Goal: Navigation & Orientation: Find specific page/section

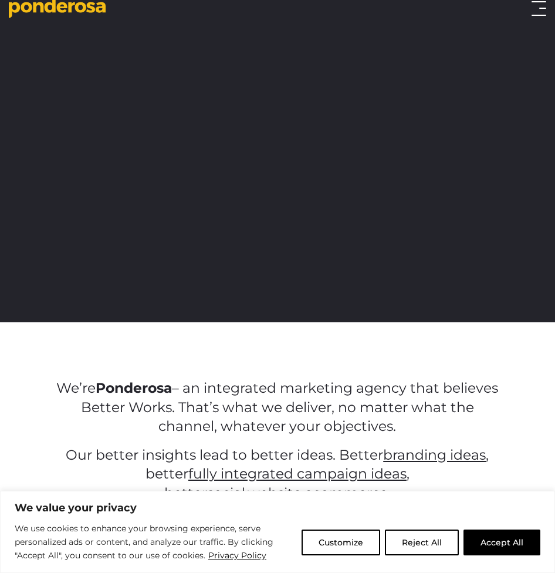
scroll to position [12, 0]
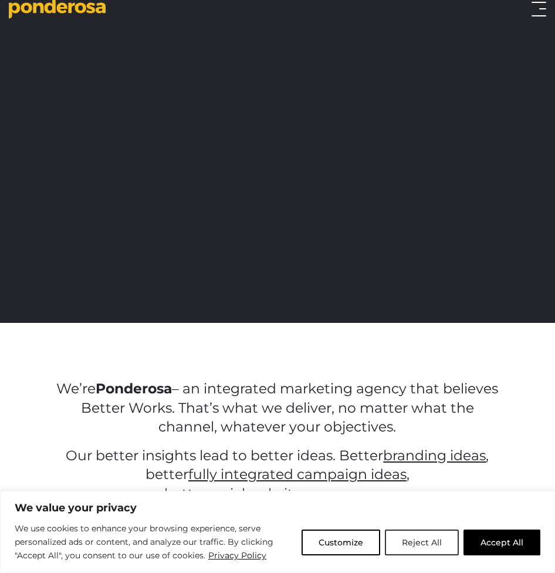
click at [411, 538] on button "Reject All" at bounding box center [422, 542] width 74 height 26
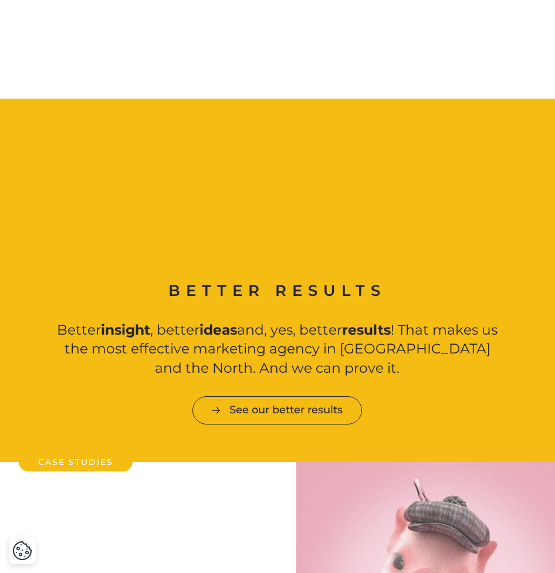
scroll to position [0, 0]
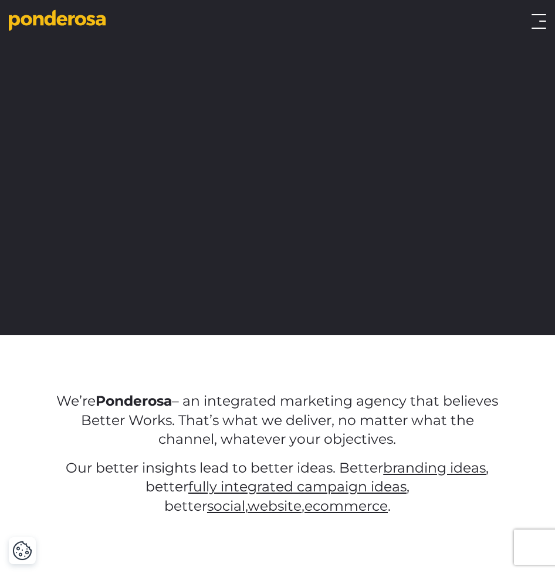
click at [523, 28] on div "Work Approach Services Overview Strategy Creative Social Media Website eCommerc…" at bounding box center [347, 21] width 399 height 15
click at [538, 21] on button "Toggle menu" at bounding box center [538, 21] width 15 height 15
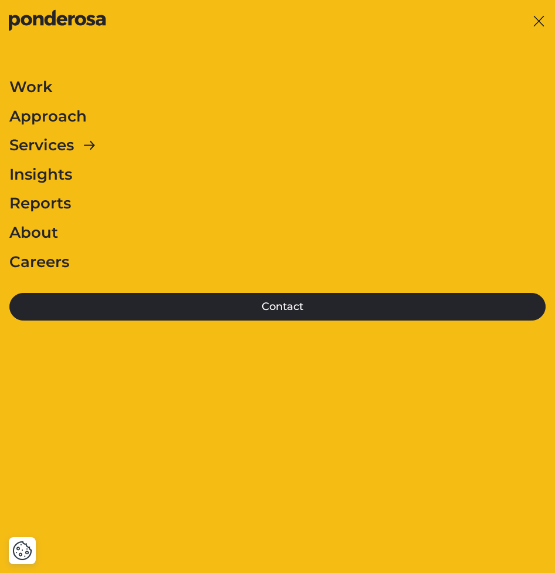
click at [42, 254] on link "Careers" at bounding box center [39, 262] width 60 height 25
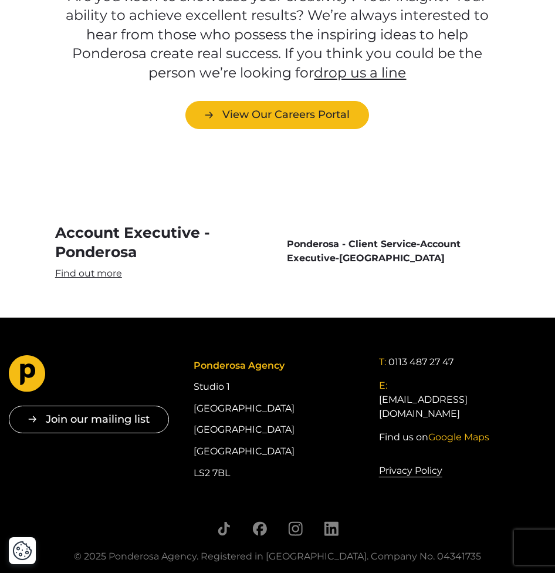
scroll to position [2657, 0]
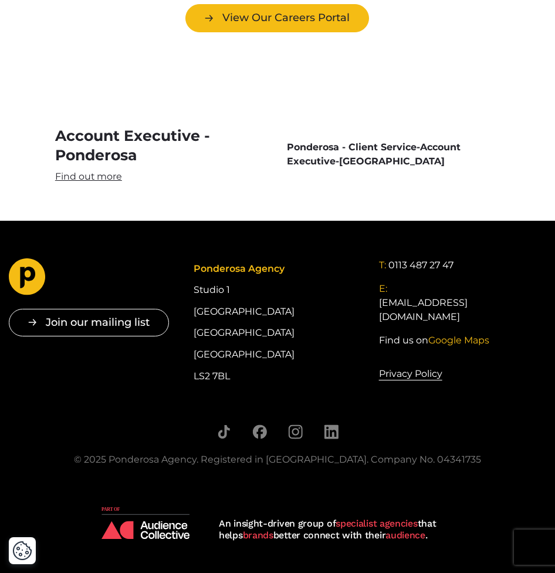
click at [331, 367] on div "Ponderosa Agency Studio 1 Cross York Street Studios Cross York Street Leeds LS2…" at bounding box center [277, 322] width 167 height 128
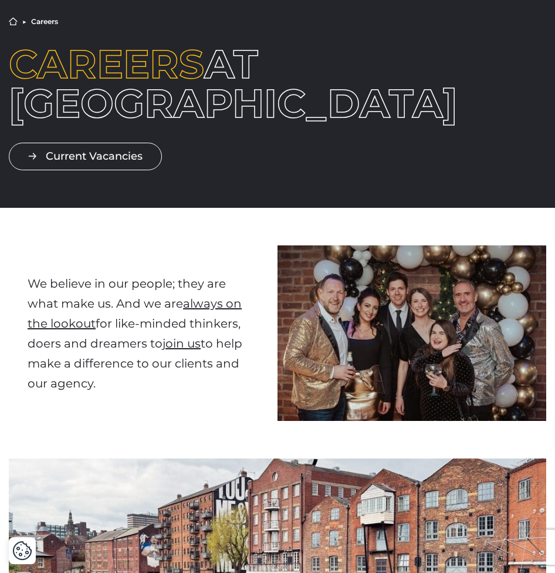
scroll to position [0, 0]
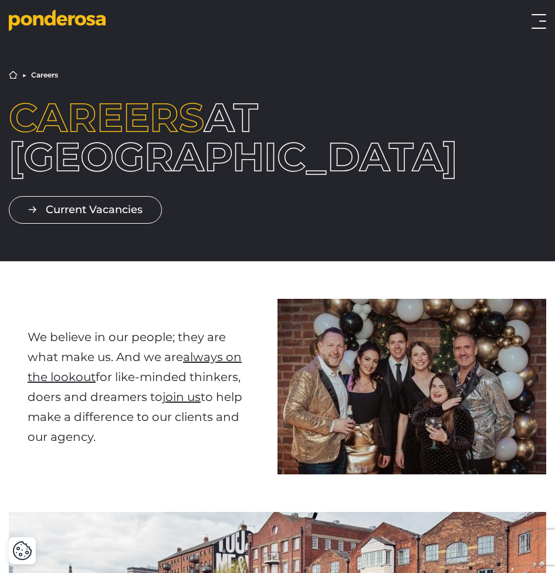
click at [536, 19] on button "Toggle menu" at bounding box center [538, 21] width 15 height 15
click at [538, 18] on button "Toggle menu" at bounding box center [538, 21] width 15 height 15
click at [541, 19] on button "Toggle menu" at bounding box center [538, 21] width 15 height 15
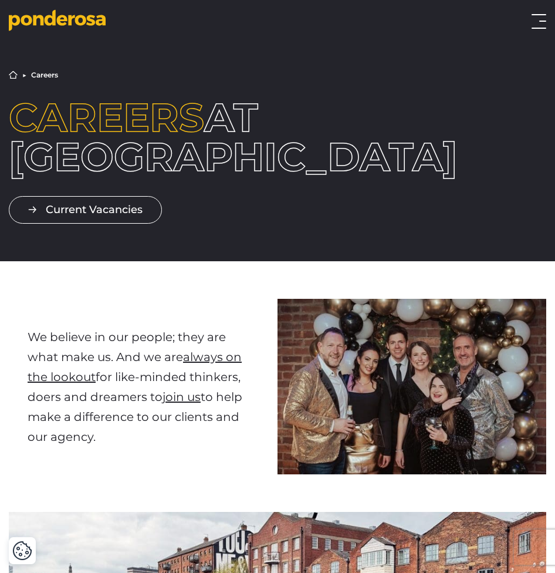
click at [541, 18] on button "Toggle menu" at bounding box center [538, 21] width 15 height 15
click at [543, 8] on header "Work Approach Services Overview Strategy Creative Social Media Website eCommerc…" at bounding box center [277, 16] width 555 height 33
click at [540, 12] on div "Work Approach Services Overview Strategy Creative Social Media Website eCommerc…" at bounding box center [277, 20] width 555 height 23
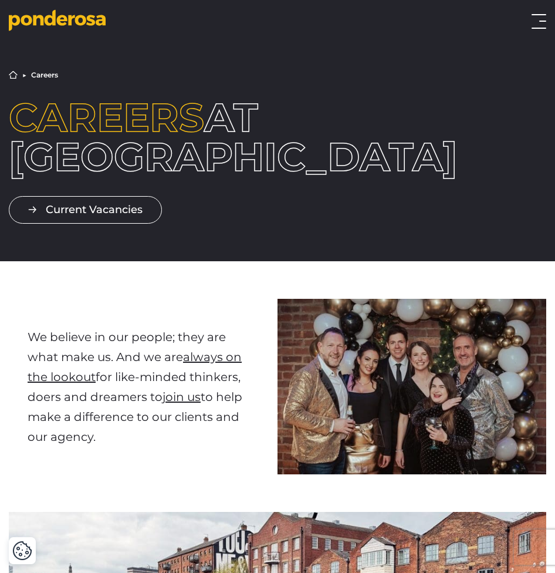
click at [540, 13] on div "Work Approach Services Overview Strategy Creative Social Media Website eCommerc…" at bounding box center [277, 20] width 555 height 23
click at [540, 16] on button "Toggle menu" at bounding box center [538, 21] width 15 height 15
click at [81, 18] on icon "Go to homepage" at bounding box center [57, 20] width 97 height 22
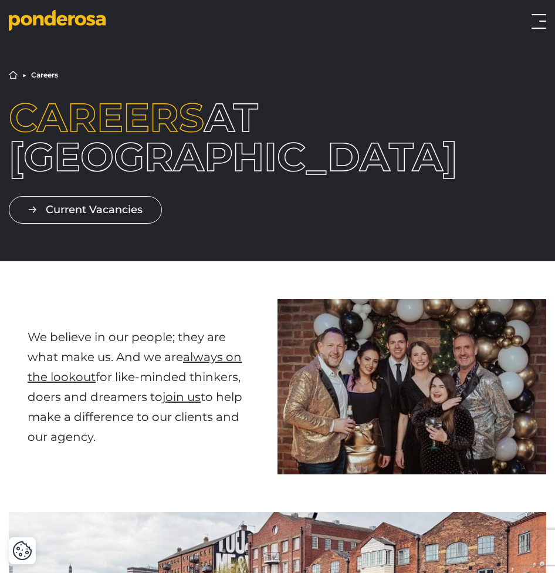
scroll to position [43, 0]
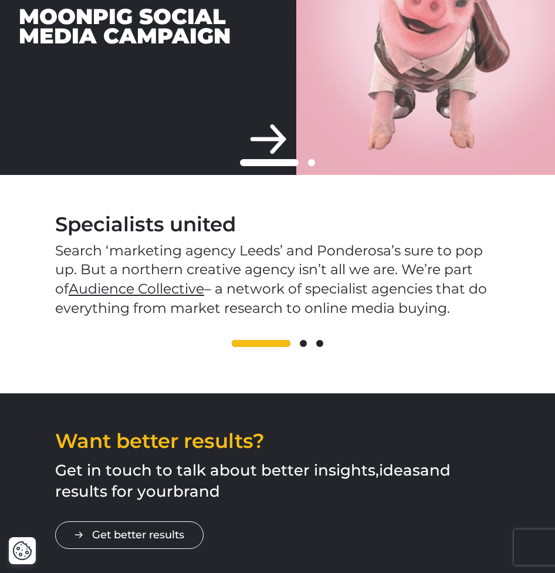
scroll to position [895, 0]
